Goal: Task Accomplishment & Management: Complete application form

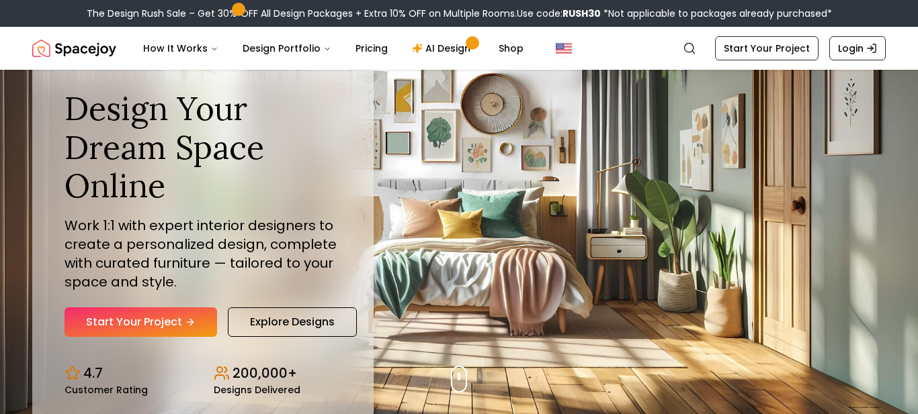
click at [777, 48] on link "Start Your Project" at bounding box center [766, 48] width 103 height 24
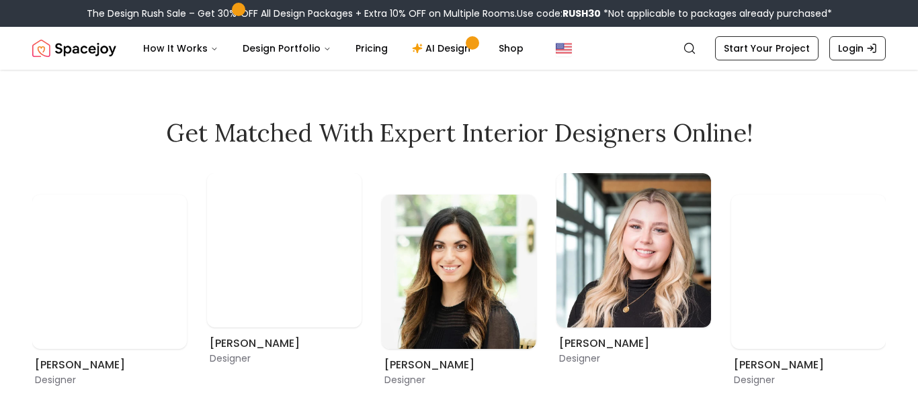
scroll to position [639, 0]
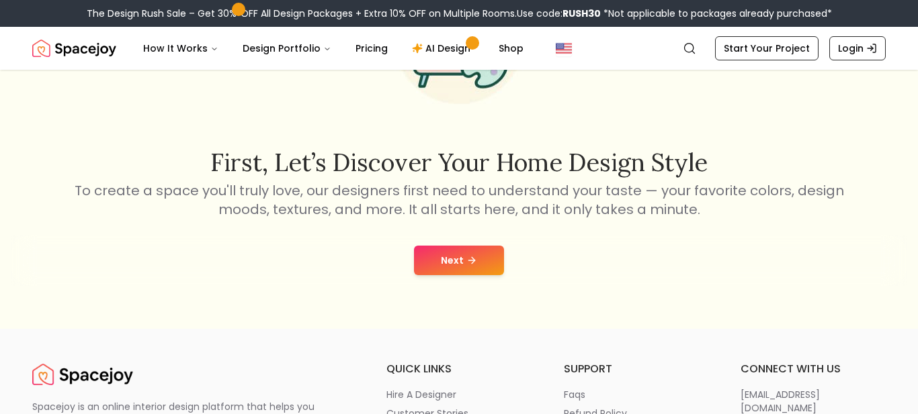
scroll to position [155, 0]
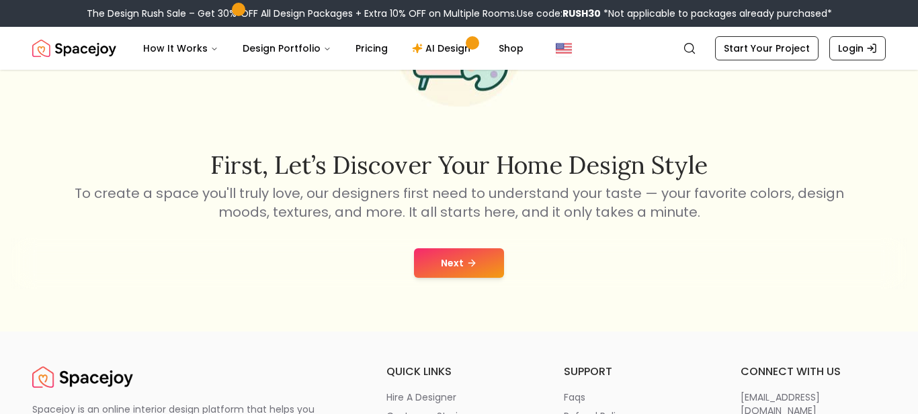
click at [441, 265] on button "Next" at bounding box center [459, 264] width 90 height 30
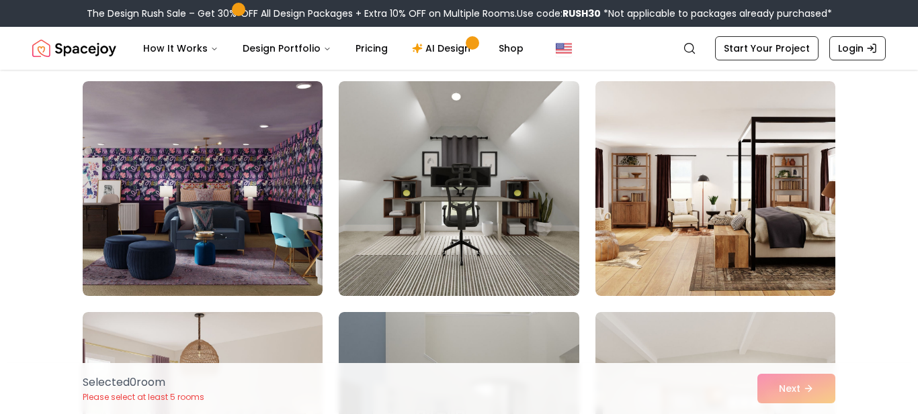
scroll to position [1049, 0]
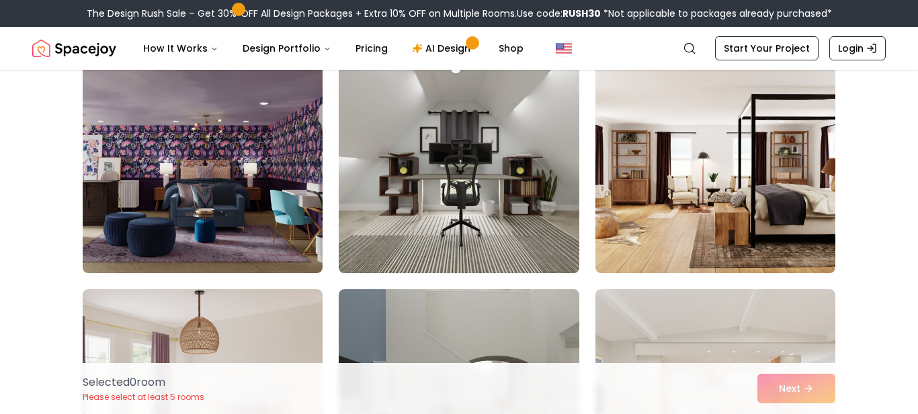
click at [498, 183] on img at bounding box center [459, 166] width 252 height 226
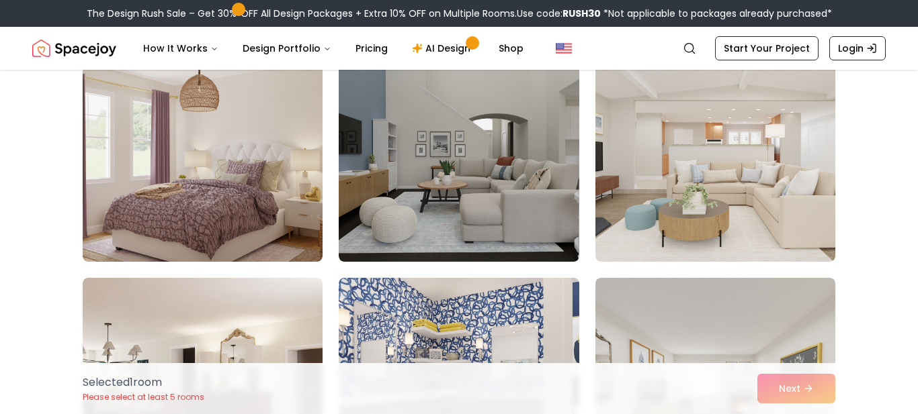
scroll to position [1320, 0]
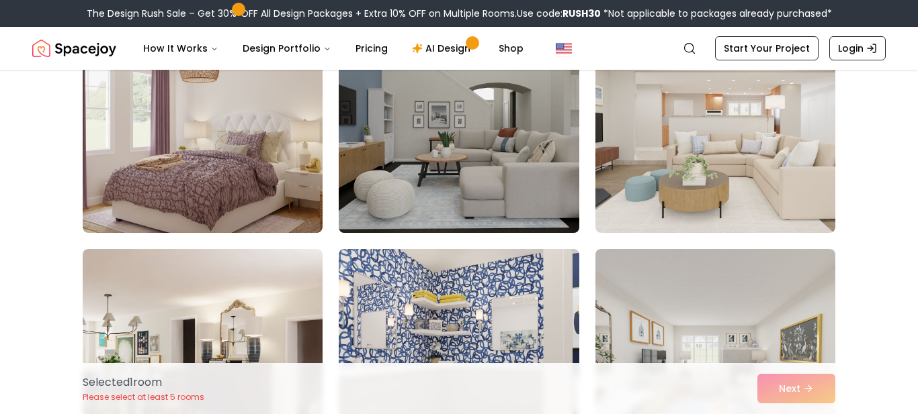
click at [414, 150] on img at bounding box center [459, 126] width 252 height 226
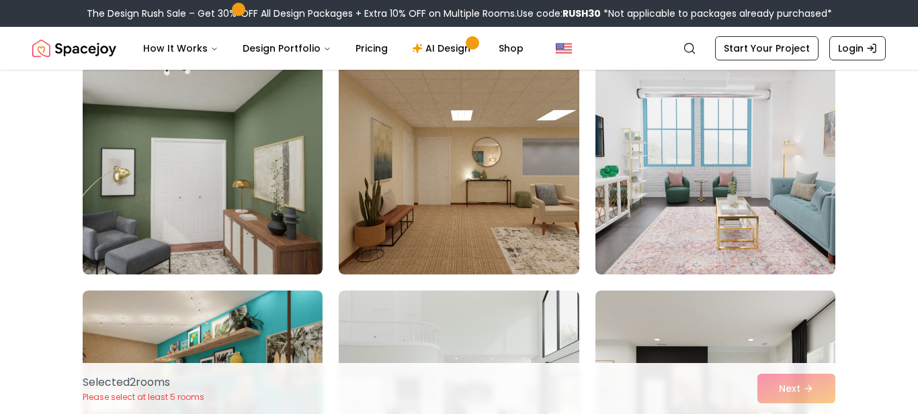
scroll to position [2462, 0]
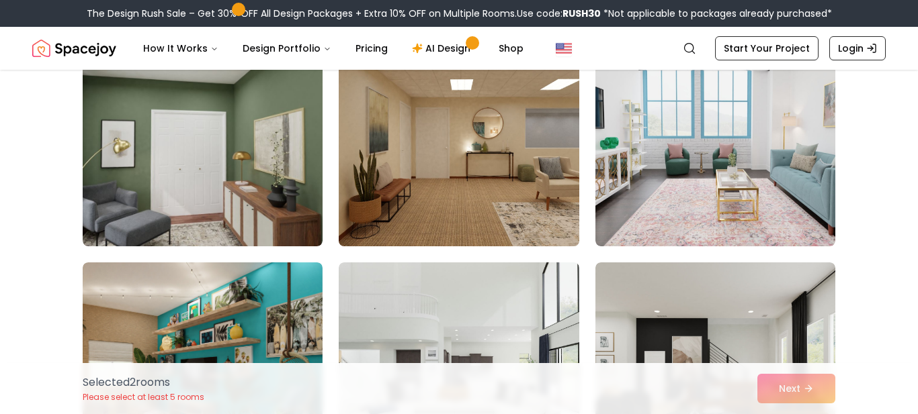
click at [441, 171] on img at bounding box center [459, 139] width 252 height 226
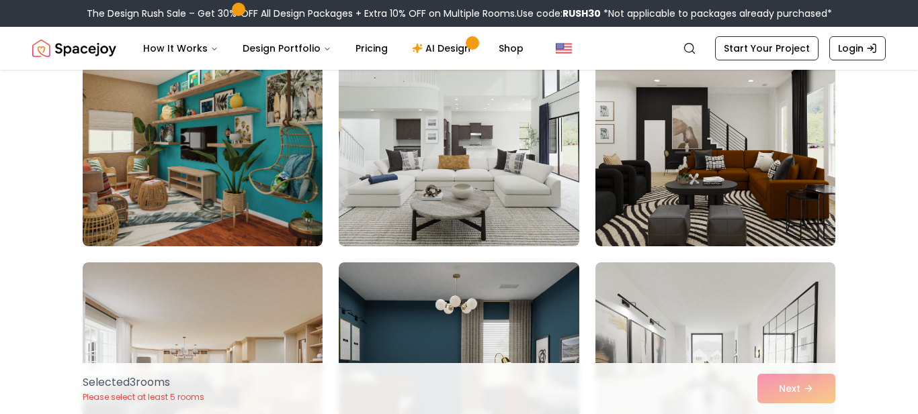
scroll to position [2751, 0]
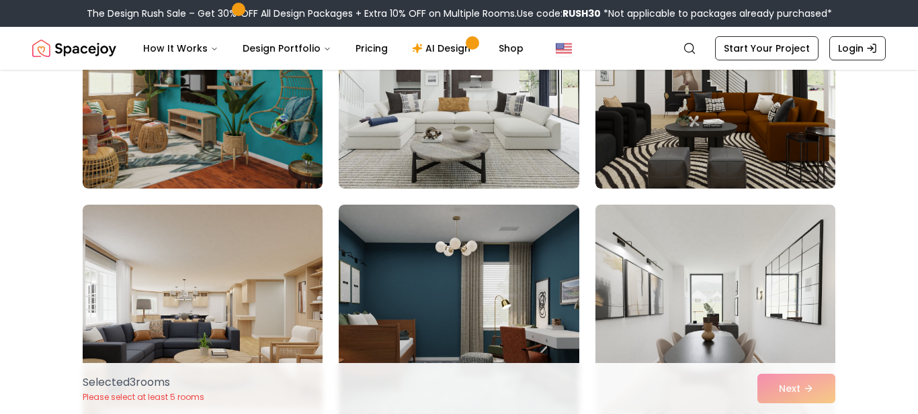
click at [726, 293] on img at bounding box center [715, 313] width 252 height 226
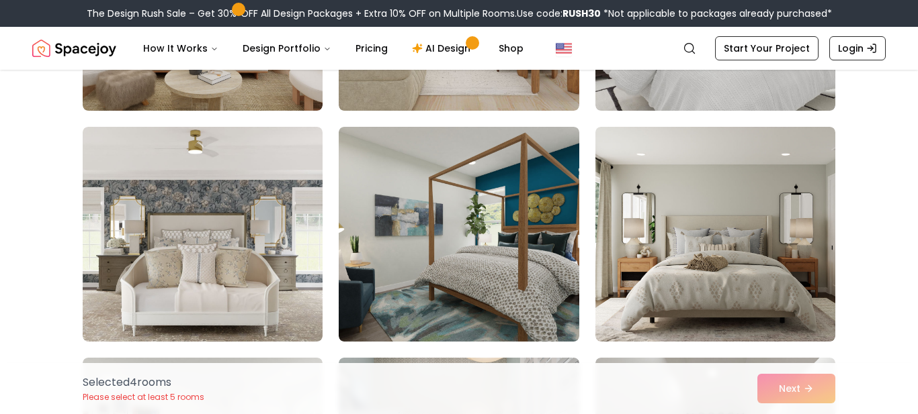
scroll to position [3763, 0]
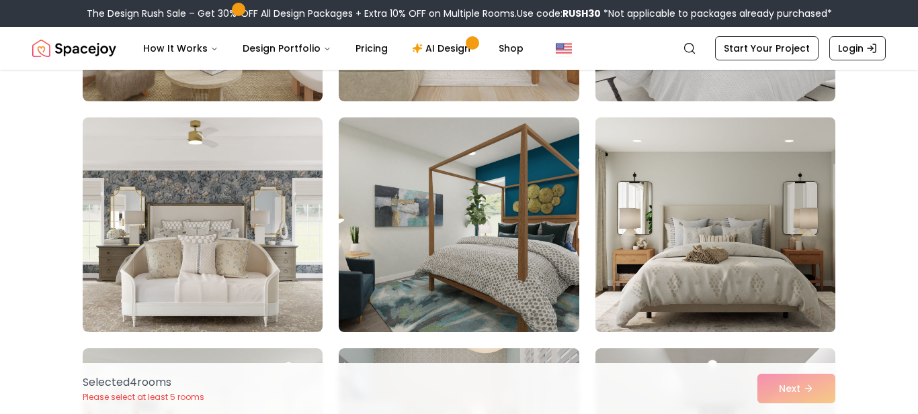
click at [767, 283] on img at bounding box center [715, 225] width 252 height 226
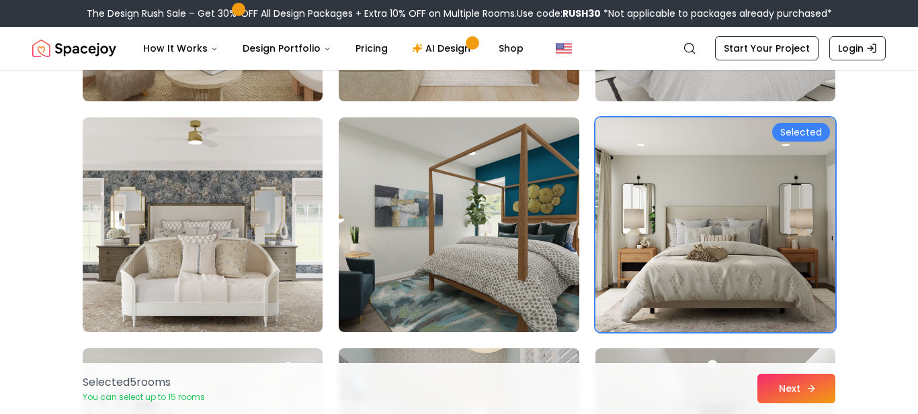
click at [818, 394] on button "Next" at bounding box center [796, 389] width 78 height 30
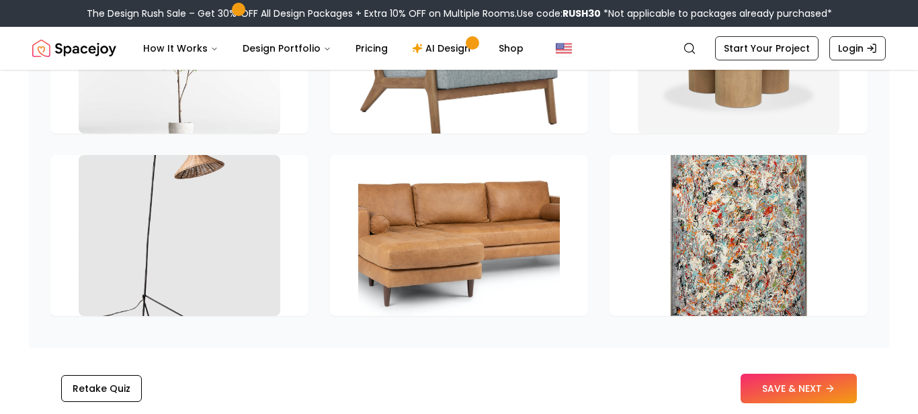
scroll to position [1896, 0]
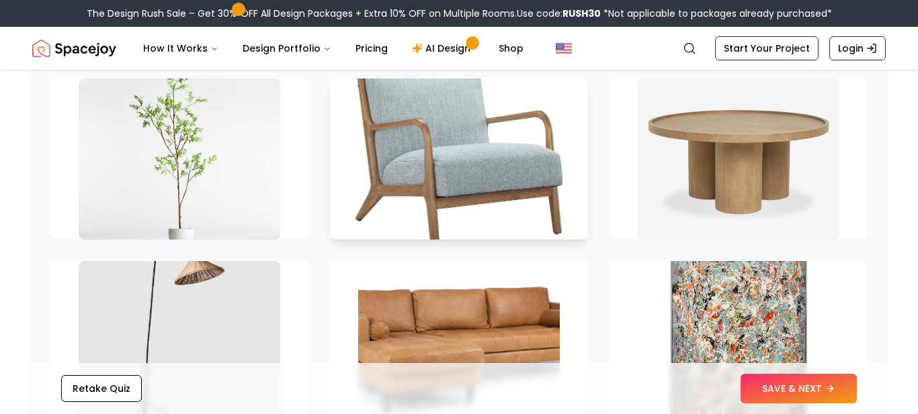
click at [455, 144] on img at bounding box center [459, 159] width 212 height 169
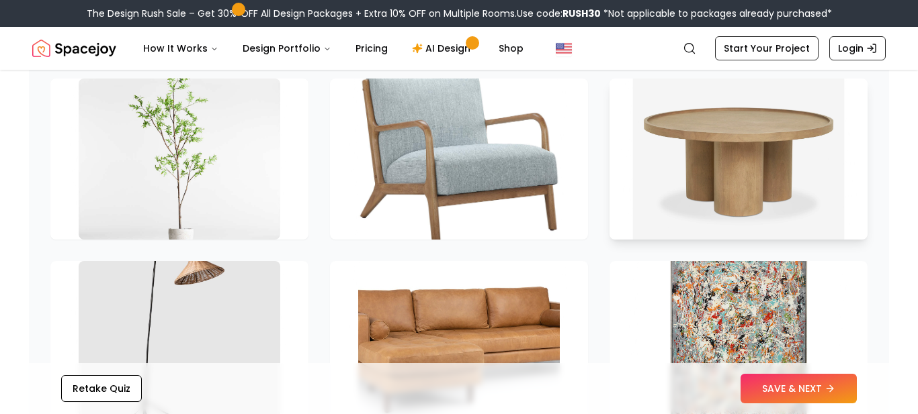
click at [736, 185] on img at bounding box center [739, 159] width 212 height 169
